Goal: Download file/media

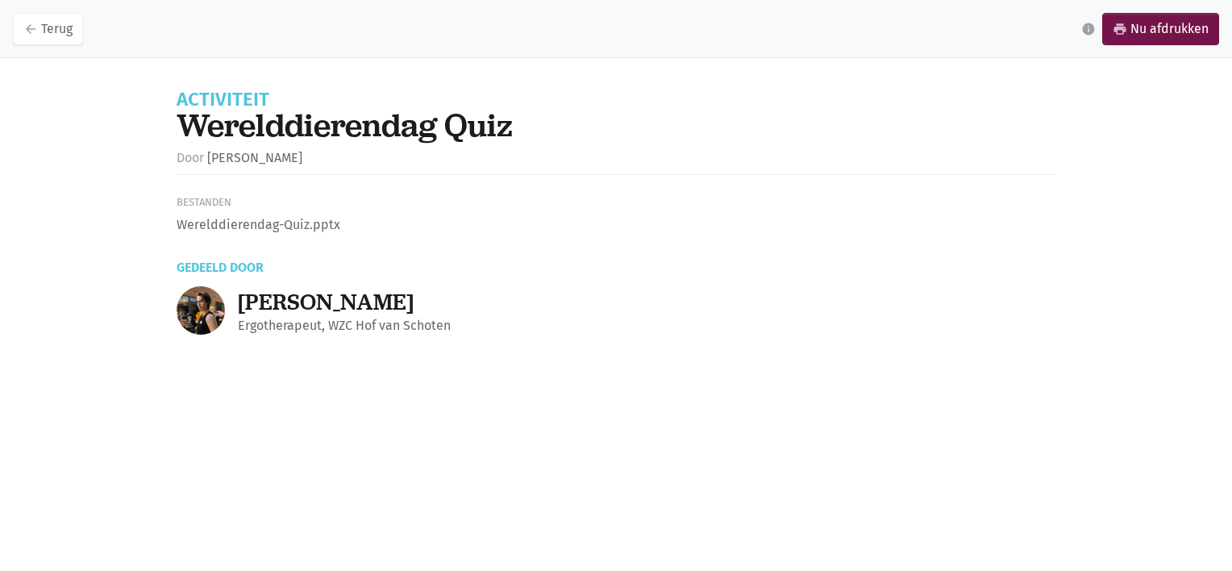
click at [226, 226] on li "Werelddierendag-Quiz.pptx" at bounding box center [616, 224] width 879 height 21
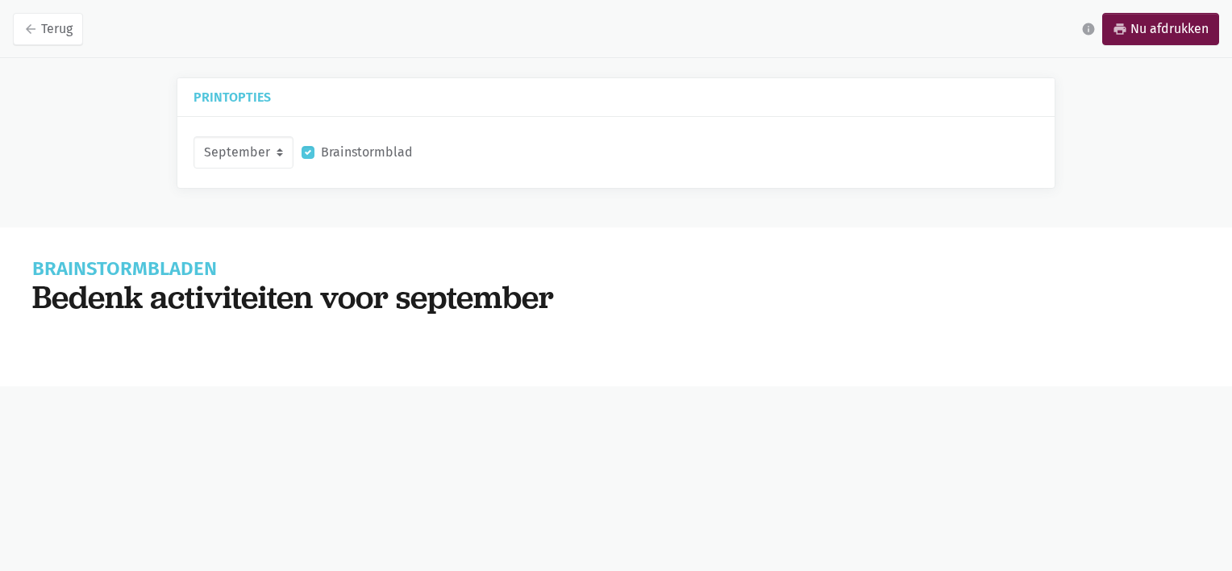
click at [370, 148] on label "Brainstormblad" at bounding box center [367, 152] width 92 height 21
click at [314, 148] on input "Brainstormblad" at bounding box center [308, 150] width 13 height 17
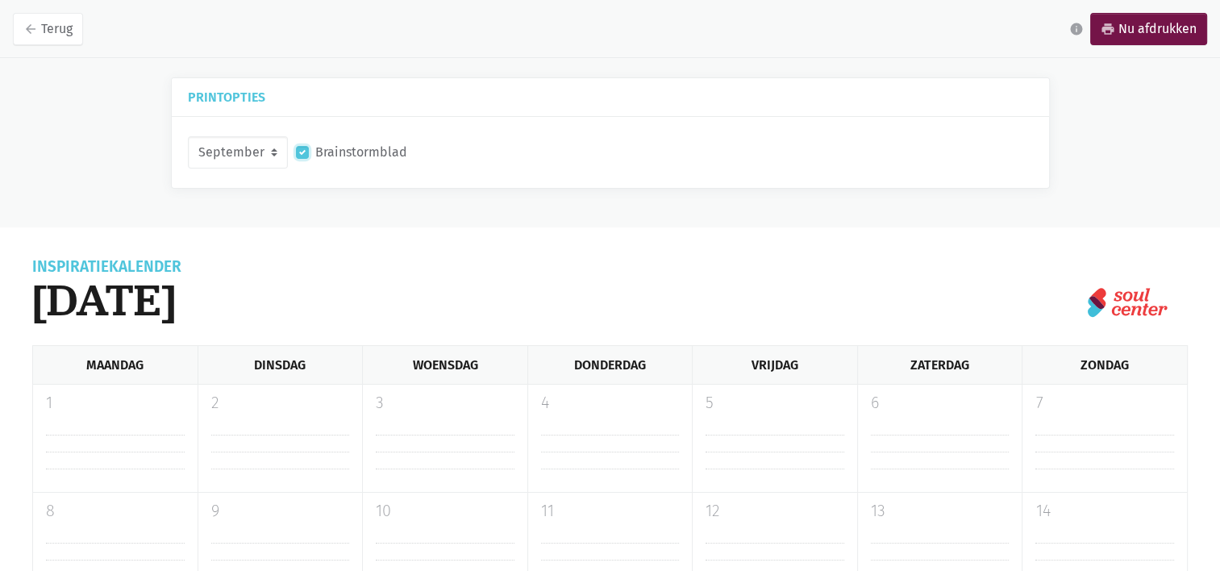
checkbox input "true"
